Goal: Information Seeking & Learning: Learn about a topic

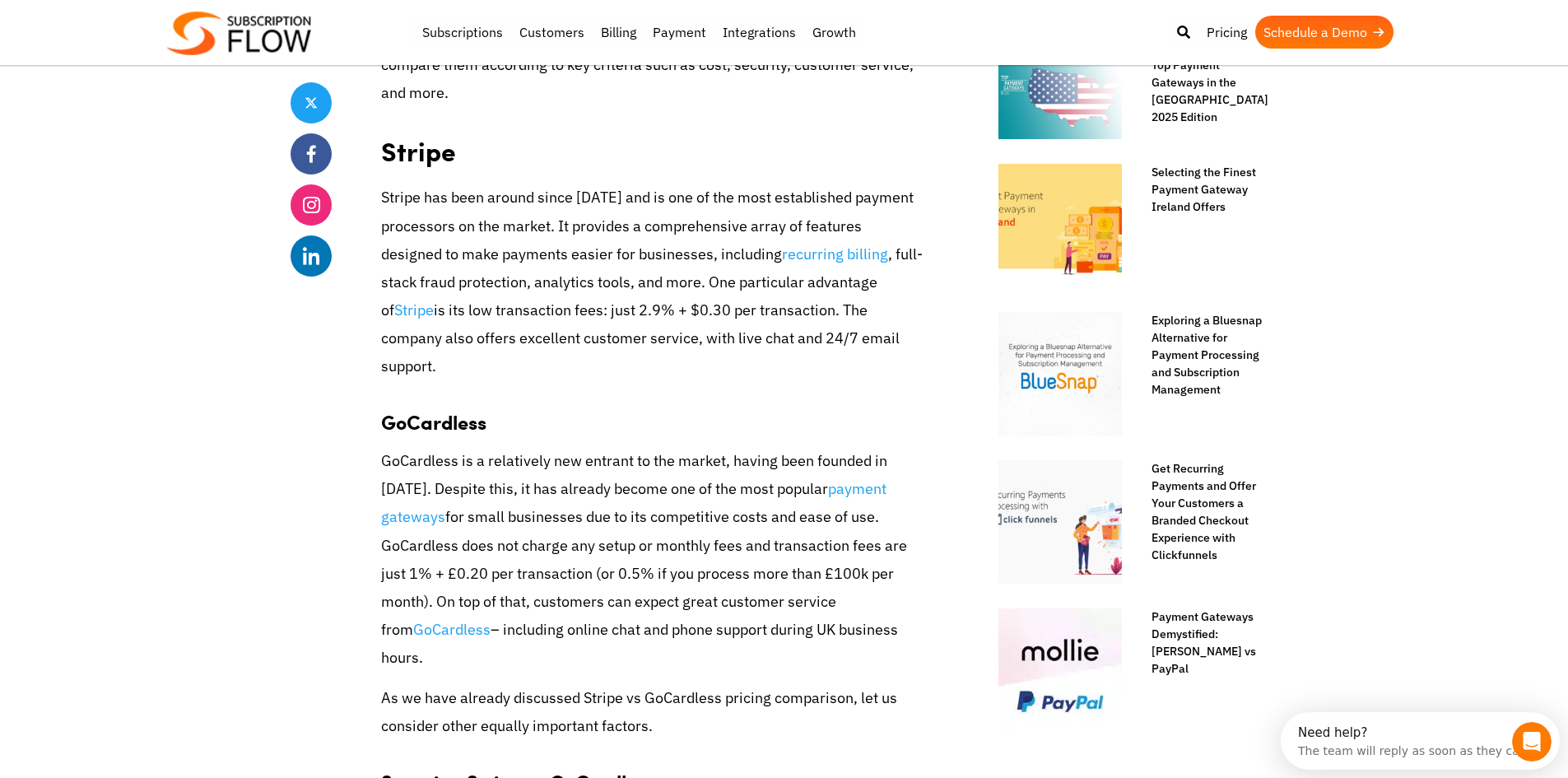
scroll to position [906, 0]
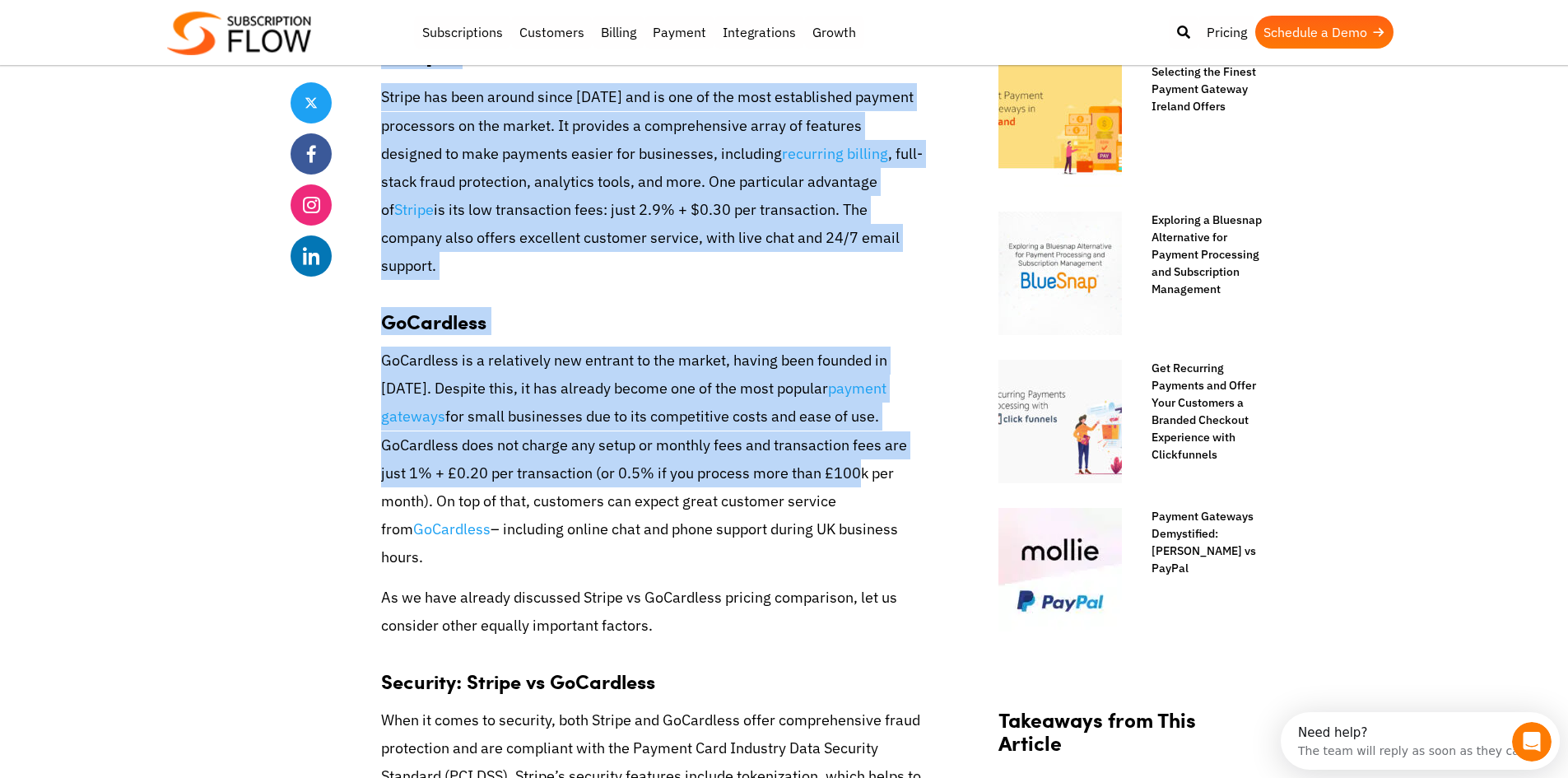
drag, startPoint x: 375, startPoint y: 386, endPoint x: 710, endPoint y: 430, distance: 337.9
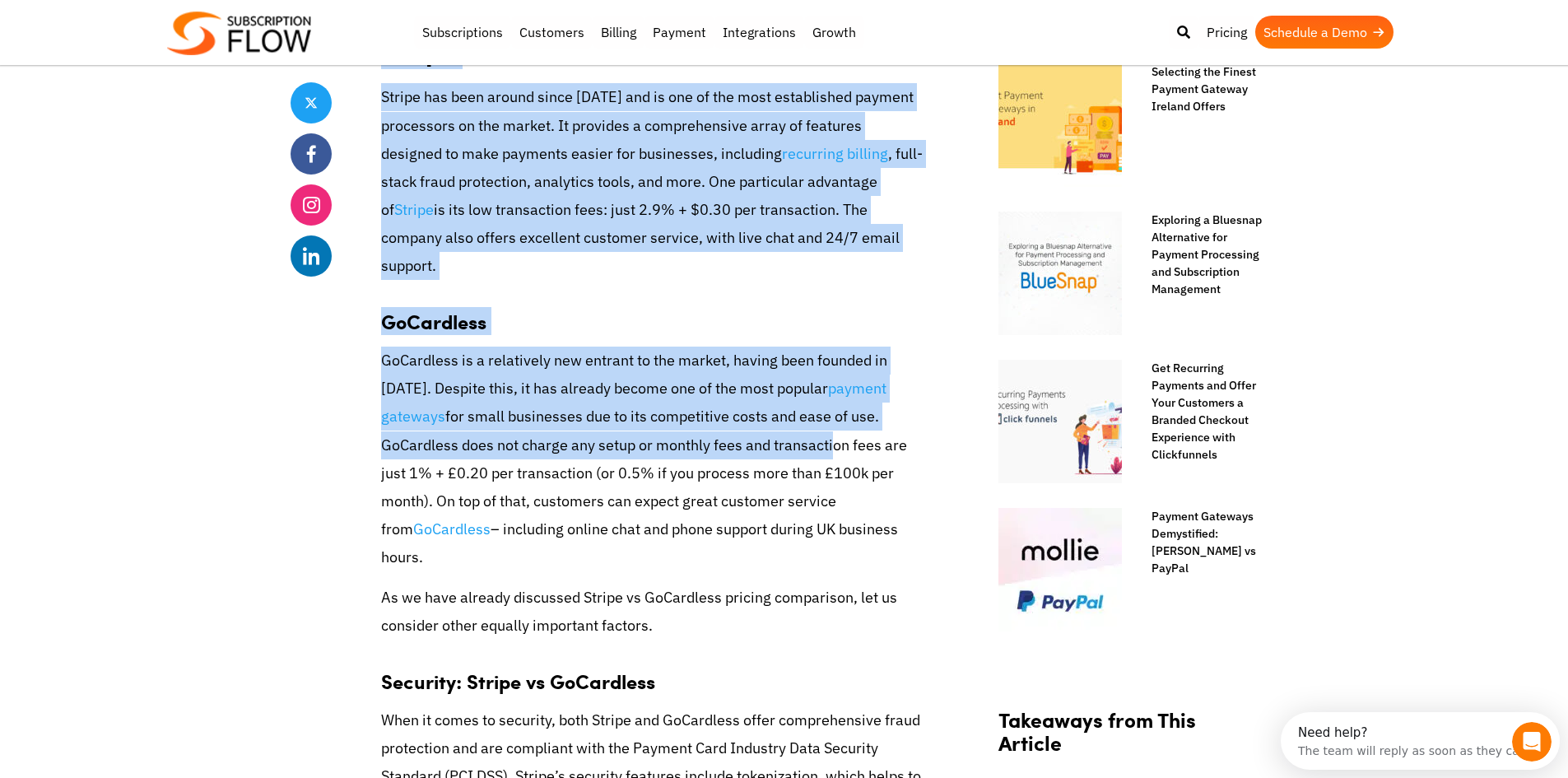
drag, startPoint x: 652, startPoint y: 421, endPoint x: 543, endPoint y: 404, distance: 110.3
click at [650, 421] on p "GoCardless is a relatively new entrant to the market, having been founded in [D…" at bounding box center [652, 460] width 543 height 226
click at [538, 404] on p "GoCardless is a relatively new entrant to the market, having been founded in [D…" at bounding box center [652, 460] width 543 height 226
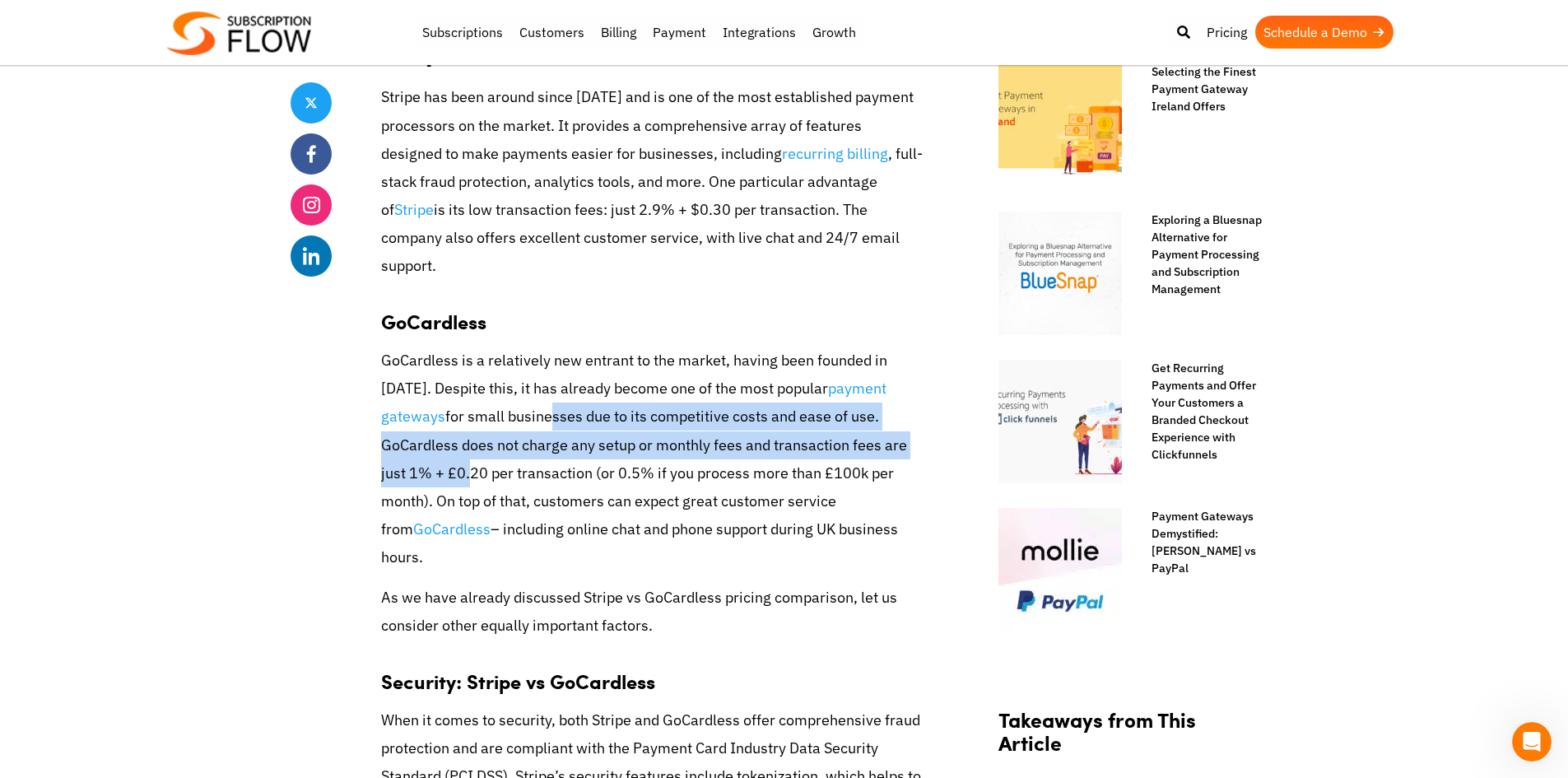
drag, startPoint x: 451, startPoint y: 399, endPoint x: 871, endPoint y: 424, distance: 420.7
click at [871, 424] on p "GoCardless is a relatively new entrant to the market, having been founded in [D…" at bounding box center [652, 460] width 543 height 226
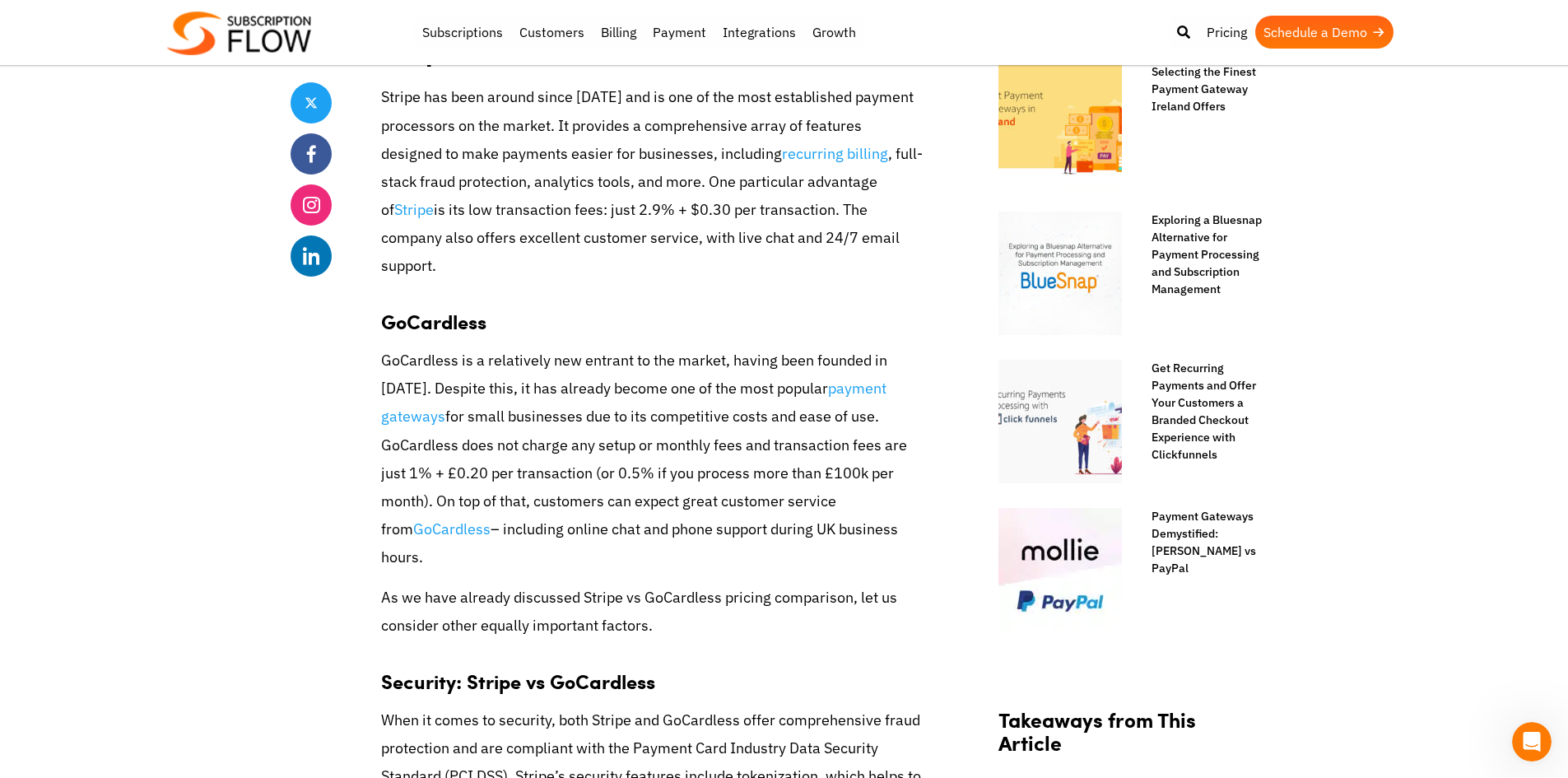
click at [535, 216] on p "Stripe has been around since [DATE] and is one of the most established payment …" at bounding box center [652, 182] width 543 height 197
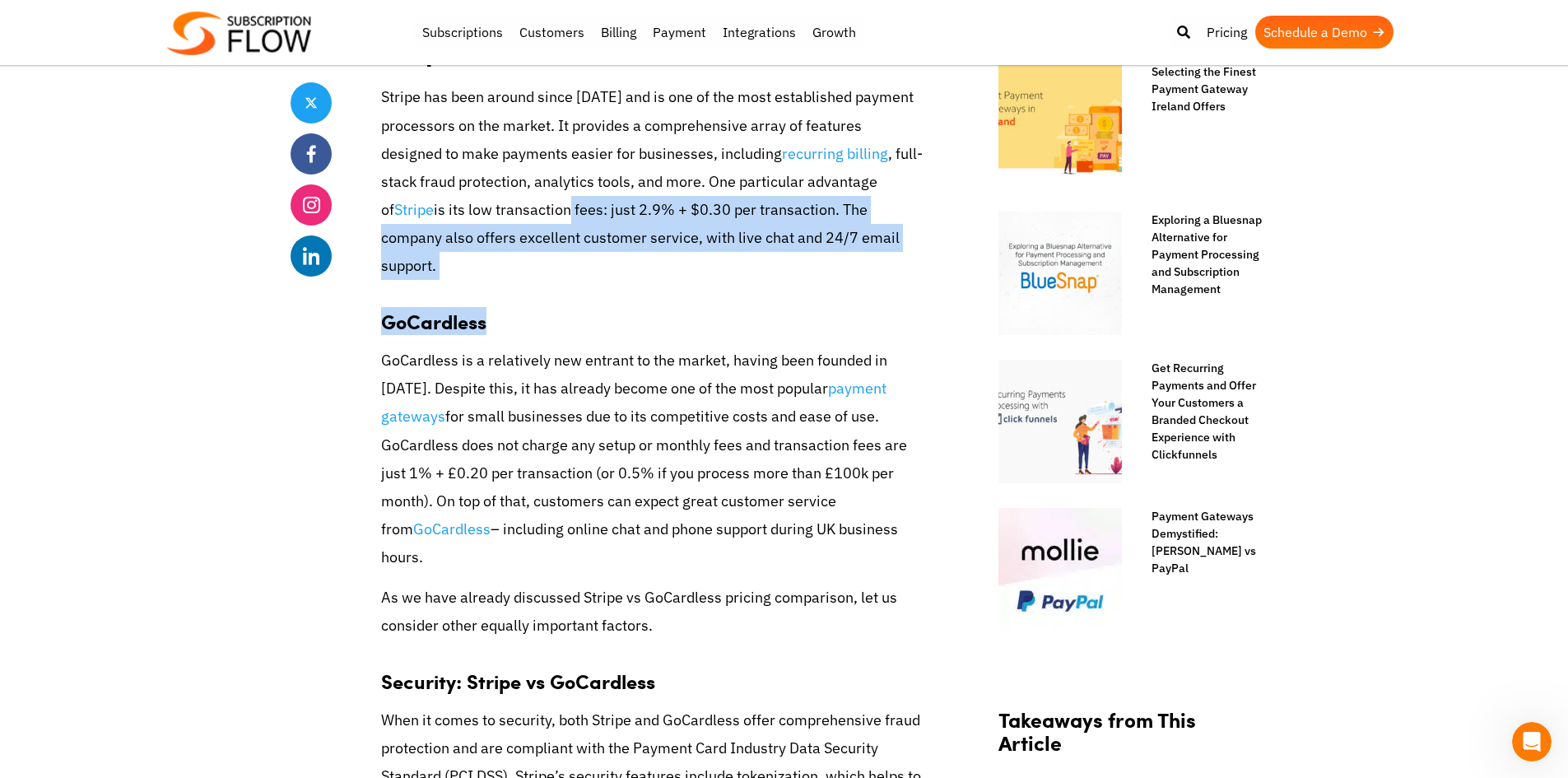
drag, startPoint x: 442, startPoint y: 214, endPoint x: 596, endPoint y: 259, distance: 160.4
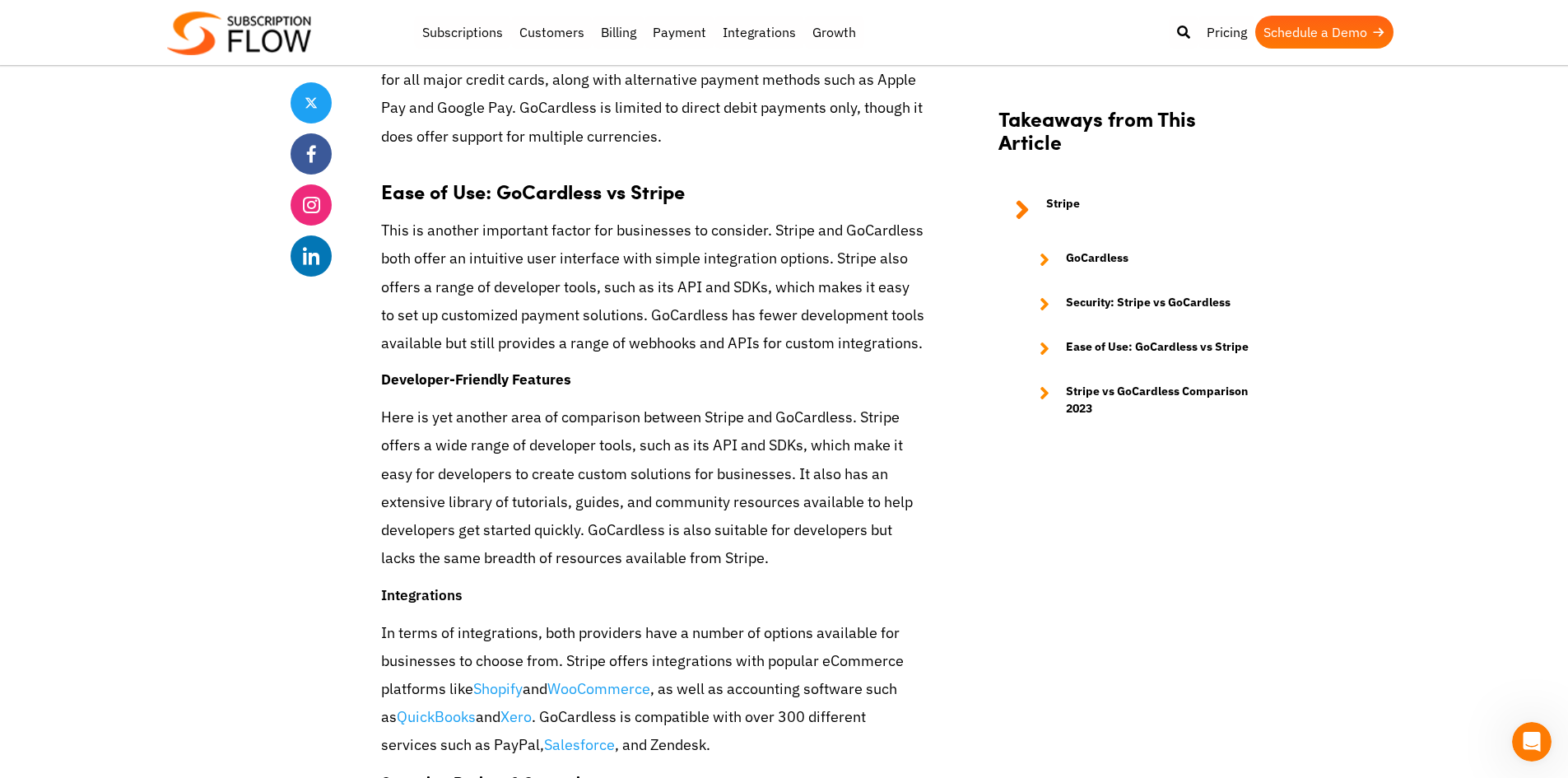
scroll to position [1812, 0]
